Goal: Task Accomplishment & Management: Use online tool/utility

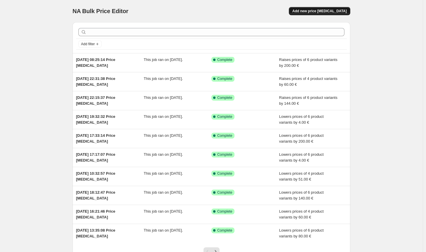
click at [325, 10] on span "Add new price [MEDICAL_DATA]" at bounding box center [319, 11] width 54 height 5
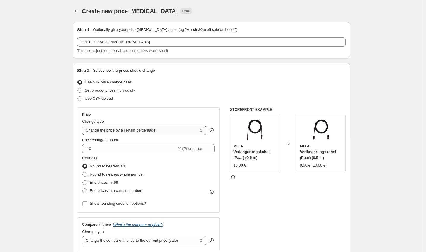
click at [162, 130] on select "Change the price to a certain amount Change the price by a certain amount Chang…" at bounding box center [144, 130] width 124 height 9
select select "by"
click at [83, 126] on select "Change the price to a certain amount Change the price by a certain amount Chang…" at bounding box center [144, 130] width 124 height 9
type input "-10.00"
click at [110, 174] on span "Round to nearest whole number" at bounding box center [117, 174] width 54 height 4
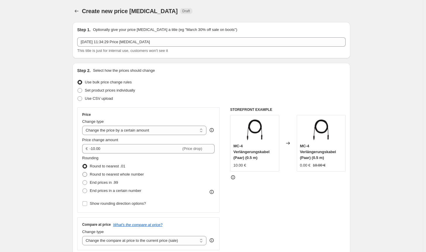
click at [83, 173] on input "Round to nearest whole number" at bounding box center [82, 172] width 0 height 0
radio input "true"
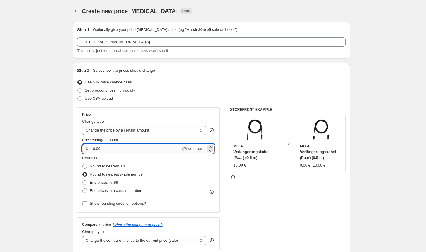
drag, startPoint x: 113, startPoint y: 151, endPoint x: 93, endPoint y: 148, distance: 20.1
click at [93, 148] on input "-10.00" at bounding box center [134, 148] width 91 height 9
type input "-80.00"
click at [273, 225] on div "STOREFRONT EXAMPLE MC-4 Verlängerungskabel (Paar) (0.5 m) 10.00 € Changed to MC…" at bounding box center [287, 178] width 115 height 143
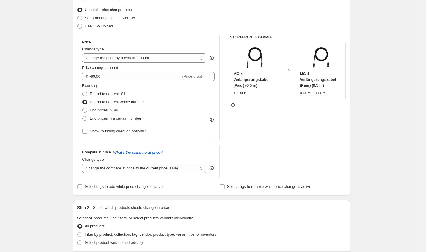
scroll to position [117, 0]
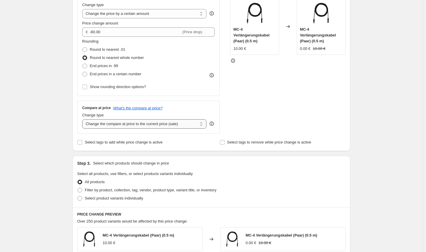
click at [175, 125] on select "Change the compare at price to the current price (sale) Change the compare at p…" at bounding box center [144, 123] width 124 height 9
select select "no_change"
click at [83, 119] on select "Change the compare at price to the current price (sale) Change the compare at p…" at bounding box center [144, 123] width 124 height 9
click at [174, 190] on span "Filter by product, collection, tag, vendor, product type, variant title, or inv…" at bounding box center [150, 190] width 131 height 4
click at [78, 188] on input "Filter by product, collection, tag, vendor, product type, variant title, or inv…" at bounding box center [77, 188] width 0 height 0
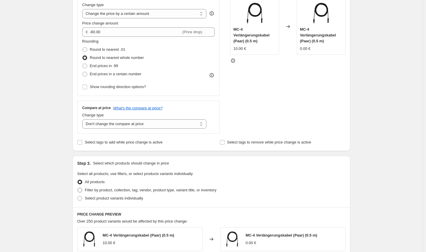
radio input "true"
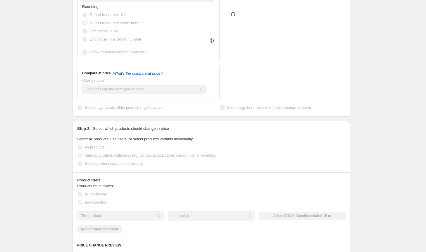
scroll to position [204, 0]
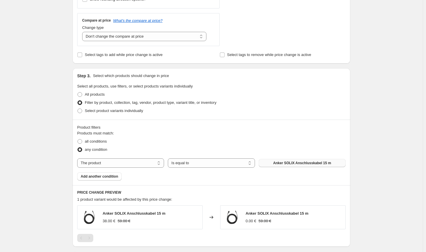
click at [291, 167] on button "Anker SOLIX Anschlusskabel 15 m" at bounding box center [302, 163] width 87 height 8
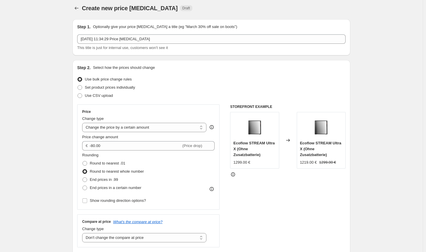
scroll to position [0, 0]
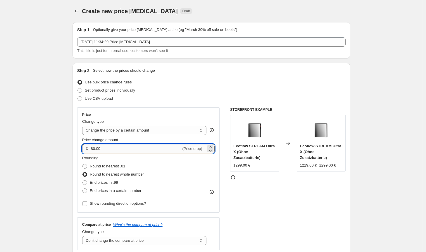
click at [92, 147] on input "-80.00" at bounding box center [134, 148] width 91 height 9
click at [96, 148] on input "-70.00" at bounding box center [134, 148] width 91 height 9
click at [313, 198] on div "STOREFRONT EXAMPLE Ecoflow STREAM Ultra X (Ohne Zusatzbatterie) 1299.00 € Chang…" at bounding box center [287, 178] width 115 height 143
click at [96, 148] on input "-75.00" at bounding box center [134, 148] width 91 height 9
type input "-74.00"
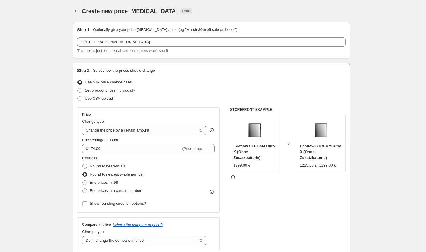
click at [299, 185] on div "STOREFRONT EXAMPLE Ecoflow STREAM Ultra X (Ohne Zusatzbatterie) 1299.00 € Chang…" at bounding box center [287, 178] width 115 height 143
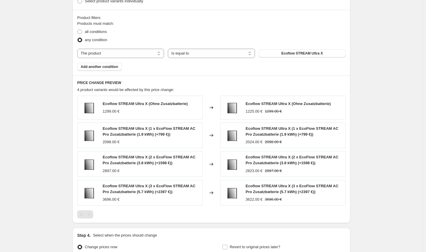
scroll to position [376, 0]
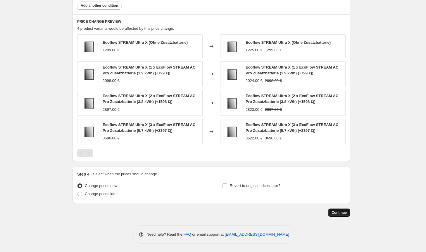
click at [346, 212] on span "Continue" at bounding box center [338, 213] width 15 height 5
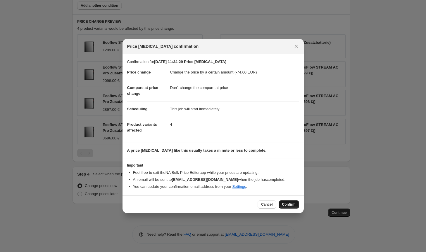
click at [289, 202] on button "Confirm" at bounding box center [288, 205] width 20 height 8
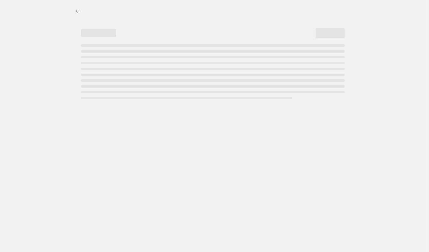
select select "by"
select select "no_change"
